Goal: Find contact information: Find contact information

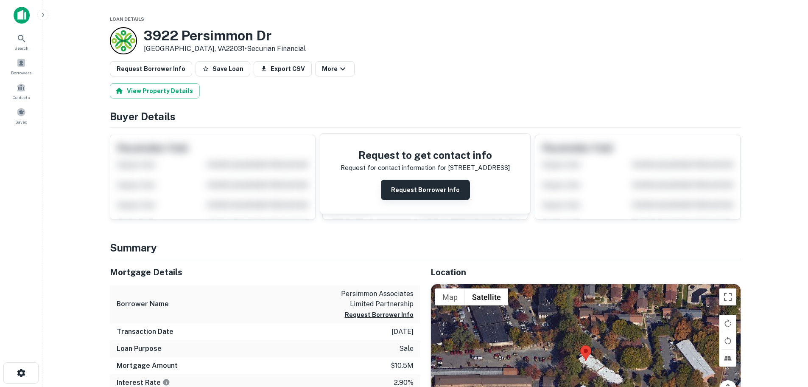
click at [427, 182] on button "Request Borrower Info" at bounding box center [425, 189] width 89 height 20
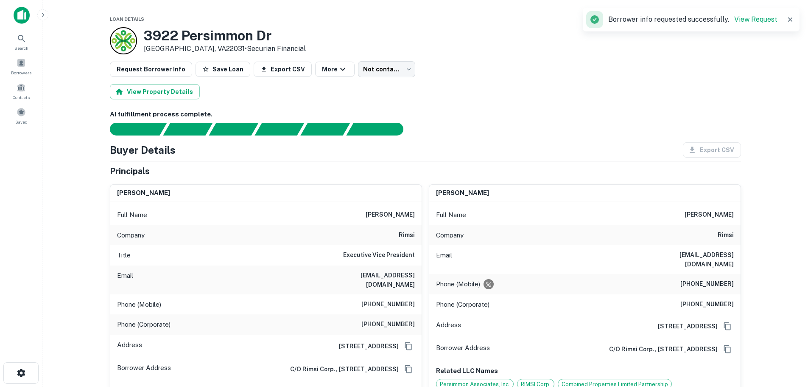
click at [375, 213] on h6 "steven b. tomares" at bounding box center [390, 215] width 49 height 10
copy h6 "steven b. tomares"
click at [387, 274] on h6 "sbtomares@rimsi.com" at bounding box center [364, 279] width 102 height 19
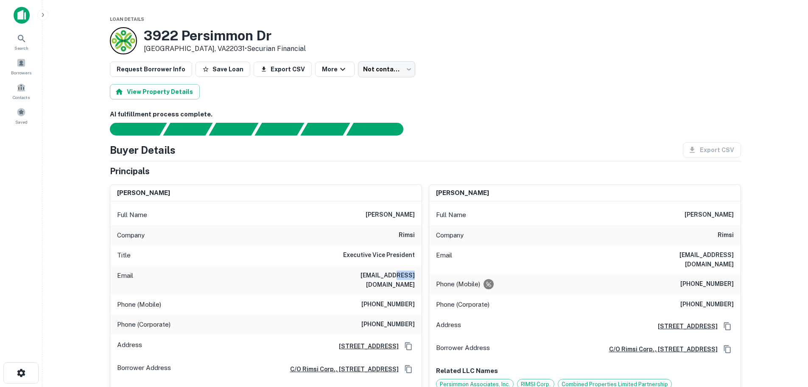
click at [387, 274] on h6 "sbtomares@rimsi.com" at bounding box center [364, 279] width 102 height 19
copy h6 "sbtomares@rimsi.com"
click at [706, 255] on h6 "jtomares@rimsi.com" at bounding box center [683, 259] width 102 height 19
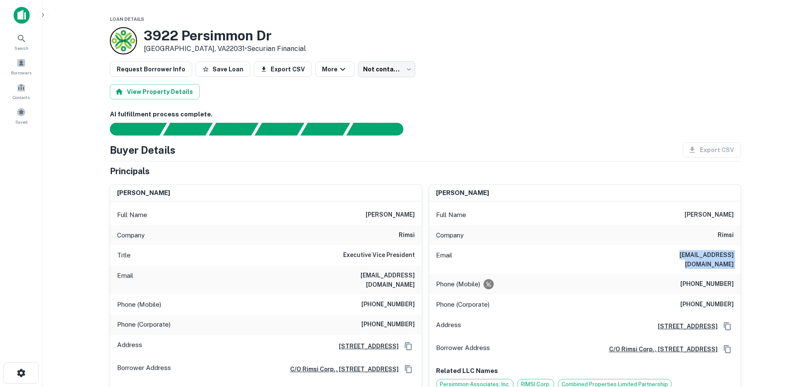
click at [706, 255] on h6 "jtomares@rimsi.com" at bounding box center [683, 259] width 102 height 19
copy h6 "jtomares@rimsi.com"
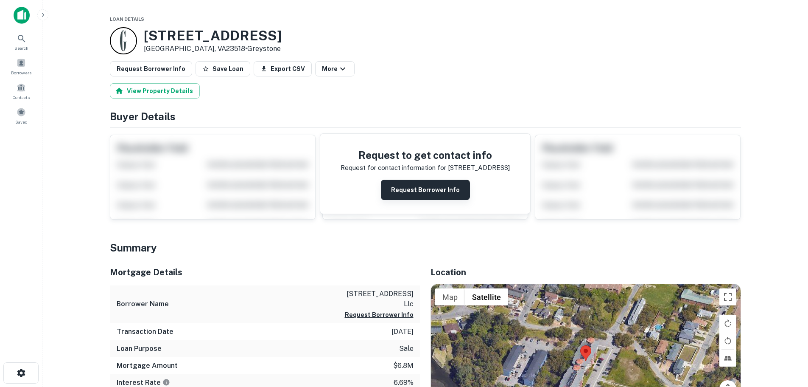
click at [406, 187] on button "Request Borrower Info" at bounding box center [425, 189] width 89 height 20
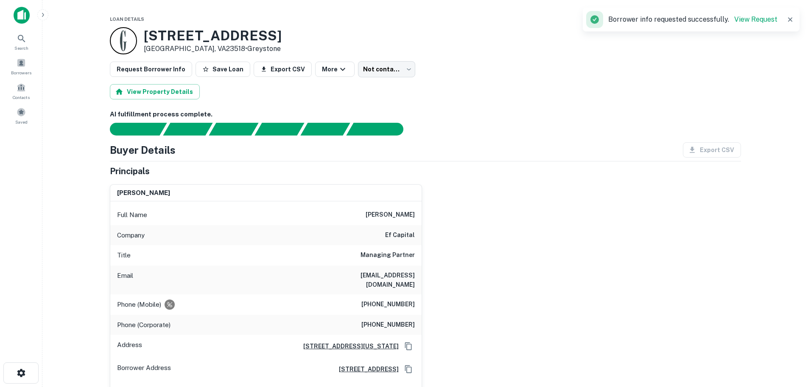
click at [396, 233] on h6 "ef capital" at bounding box center [400, 235] width 30 height 10
copy h6 "ef capital"
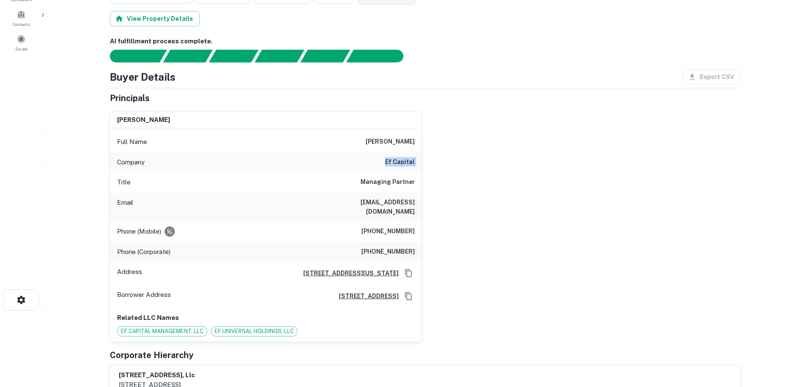
scroll to position [85, 0]
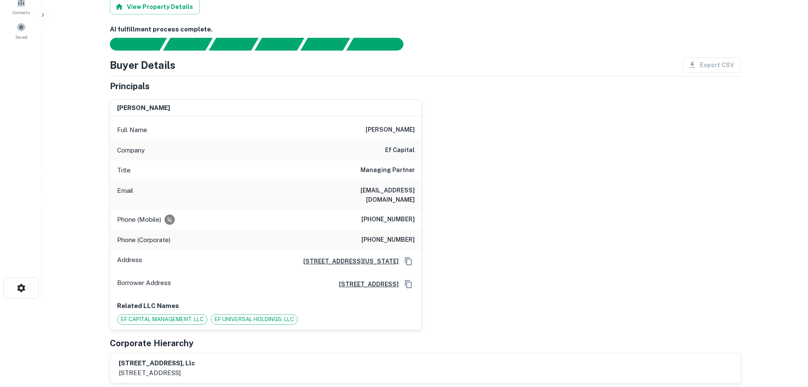
click at [383, 190] on h6 "mfischer@ef-capital.com" at bounding box center [364, 194] width 102 height 19
copy h6 "mfischer@ef-capital.com"
click at [389, 188] on h6 "mfischer@ef-capital.com" at bounding box center [364, 194] width 102 height 19
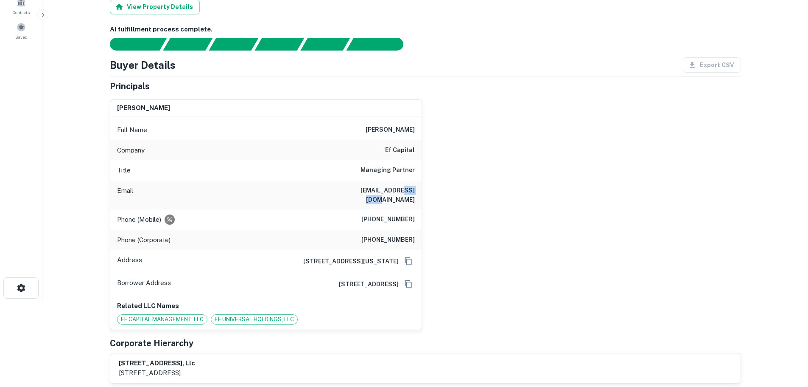
click at [389, 188] on h6 "mfischer@ef-capital.com" at bounding box center [364, 194] width 102 height 19
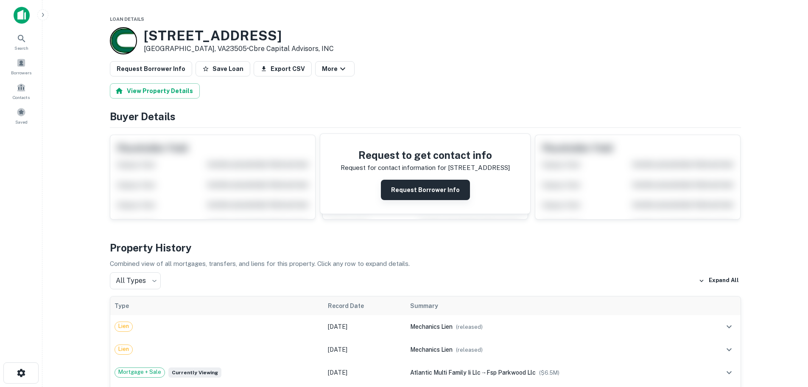
click at [433, 193] on button "Request Borrower Info" at bounding box center [425, 189] width 89 height 20
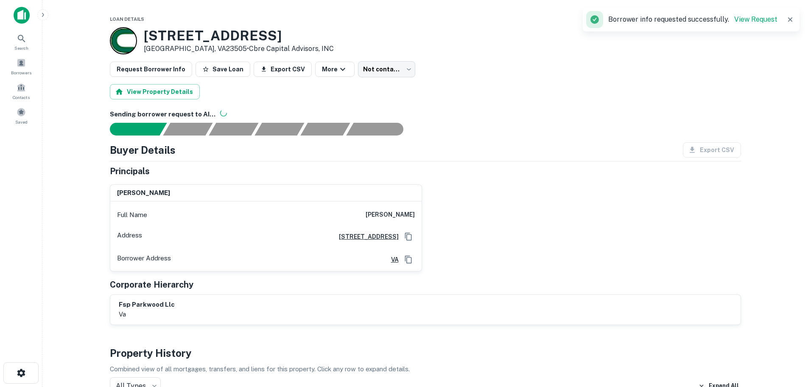
click at [409, 217] on h6 "john cottrill" at bounding box center [390, 215] width 49 height 10
copy h6 "john cottrill"
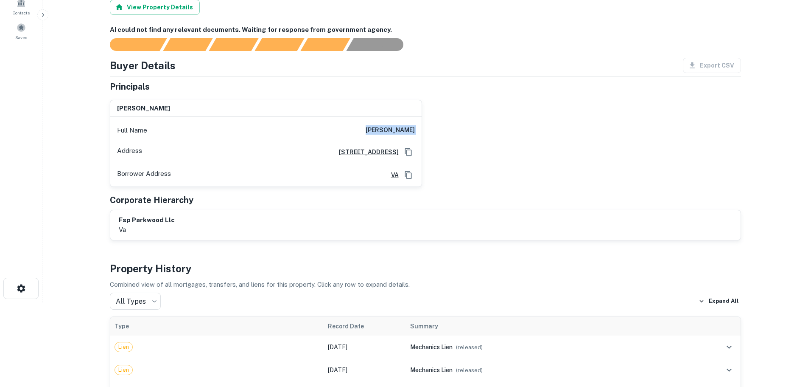
scroll to position [85, 0]
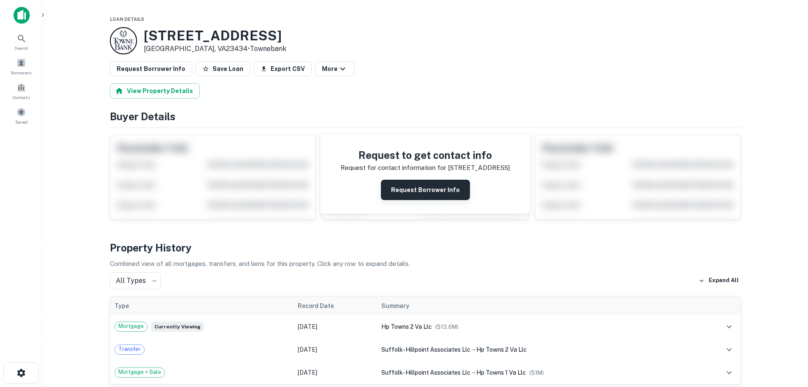
click at [417, 183] on button "Request Borrower Info" at bounding box center [425, 189] width 89 height 20
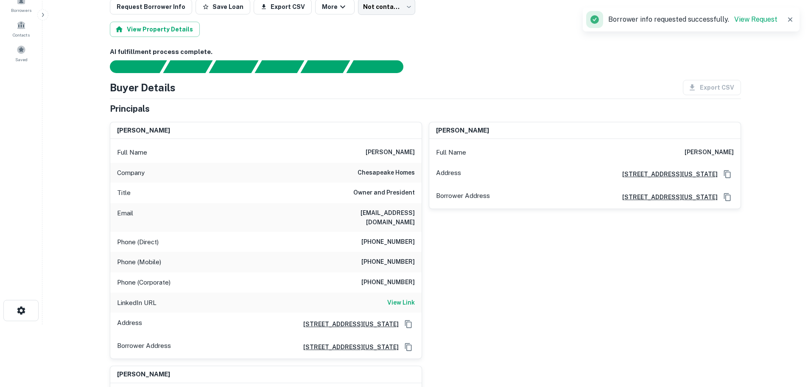
scroll to position [85, 0]
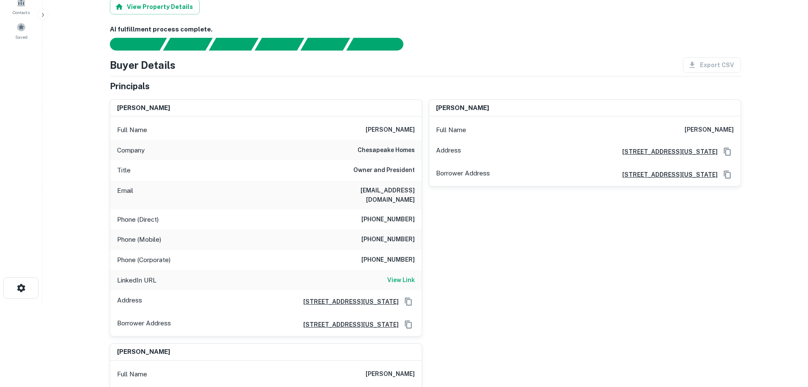
click at [396, 150] on h6 "chesapeake homes" at bounding box center [386, 150] width 57 height 10
copy h6 "chesapeake homes"
